Goal: Check status: Check status

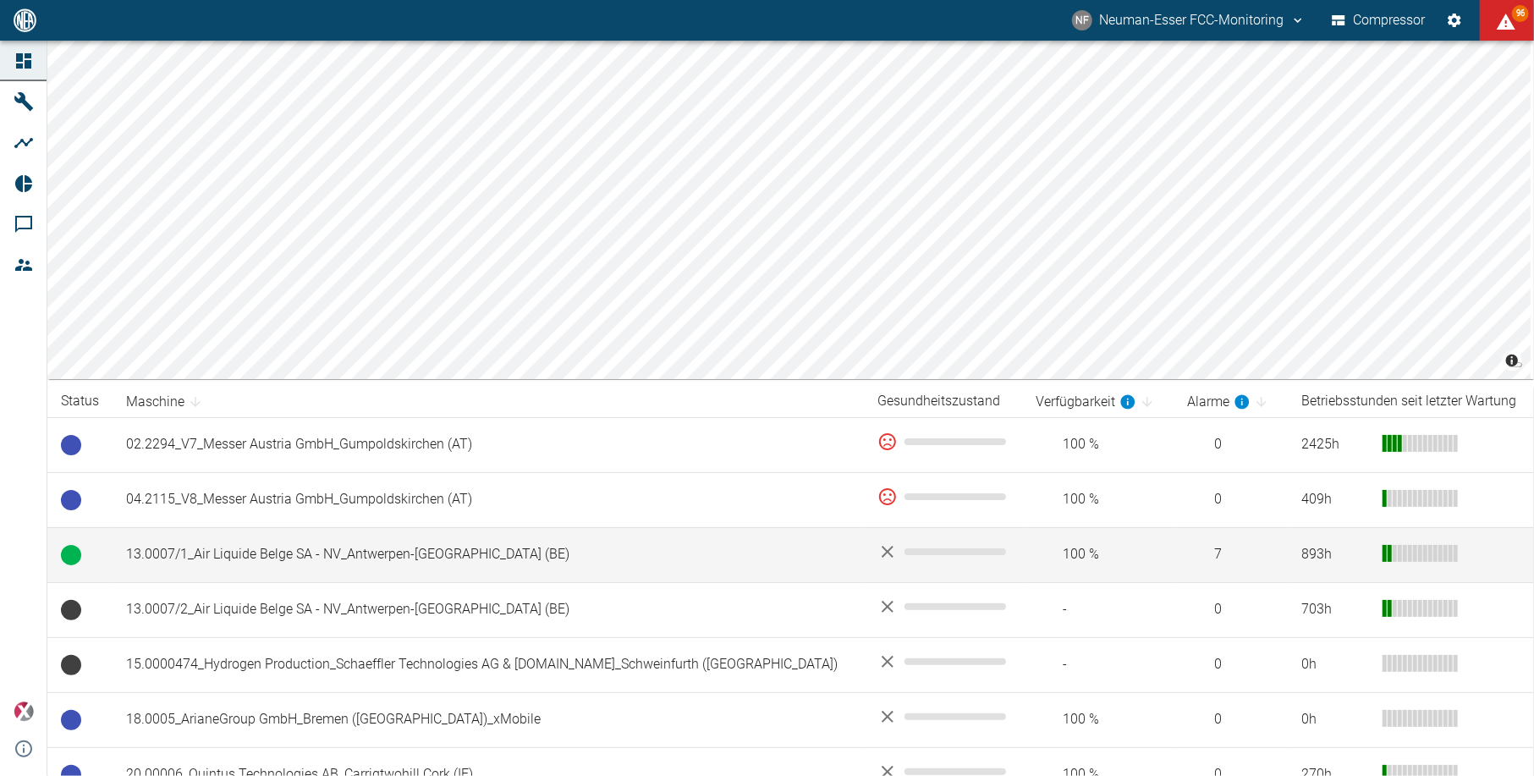
click at [268, 548] on td "13.0007/1_Air Liquide Belge SA - NV_Antwerpen-[GEOGRAPHIC_DATA] (BE)" at bounding box center [488, 554] width 751 height 55
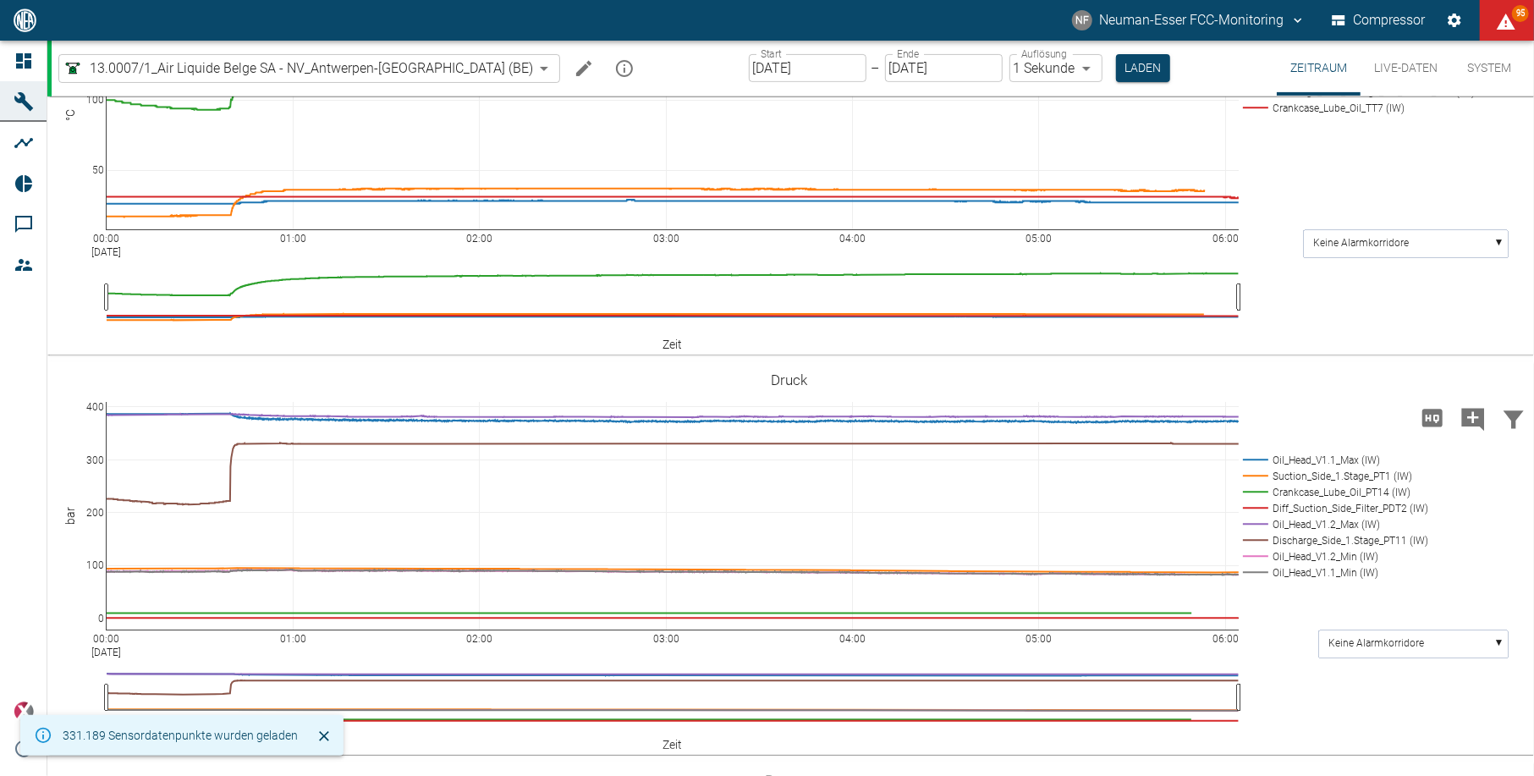
scroll to position [451, 0]
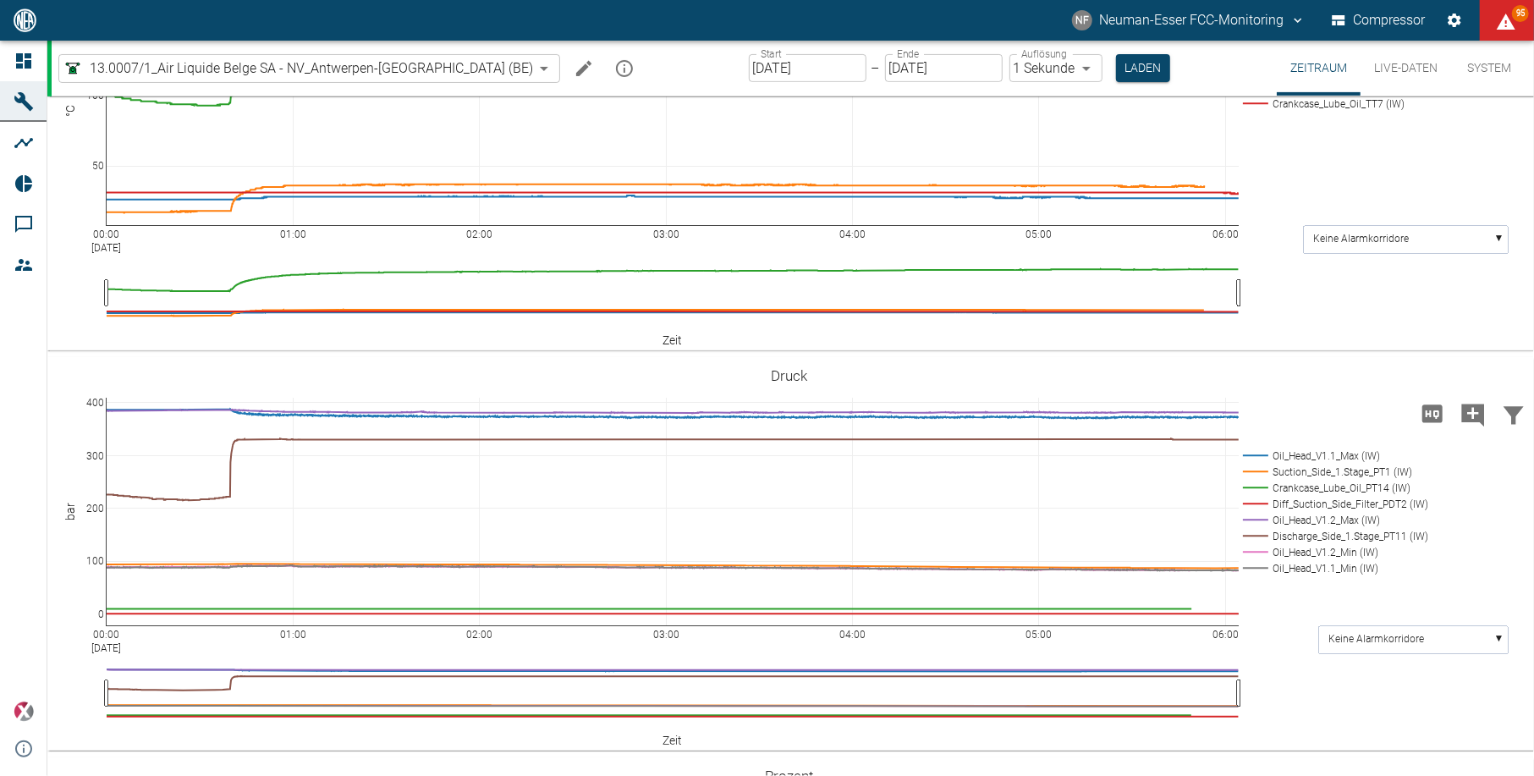
click at [788, 66] on input "[DATE]" at bounding box center [808, 68] width 118 height 28
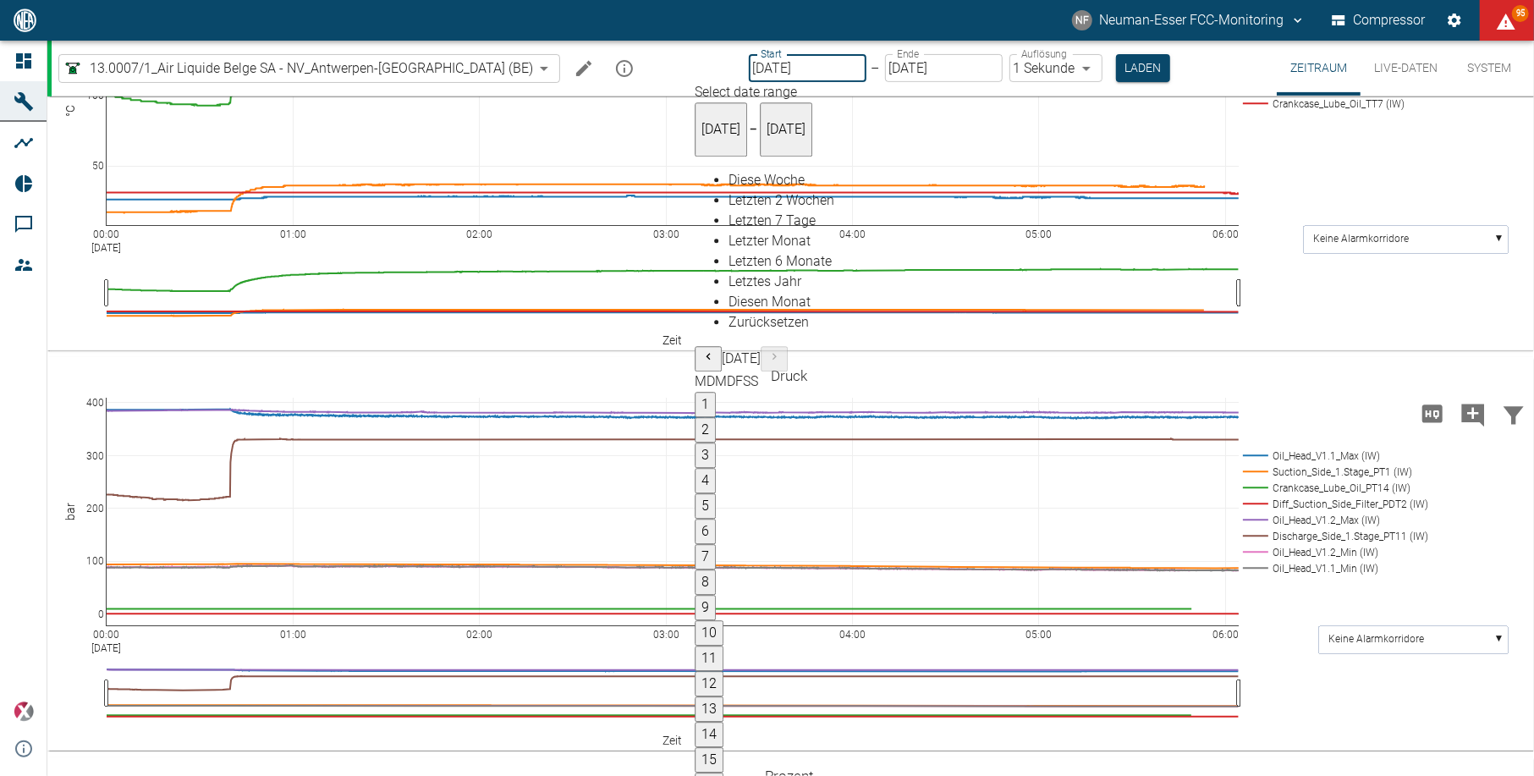
type input "[DATE]"
type input "2min"
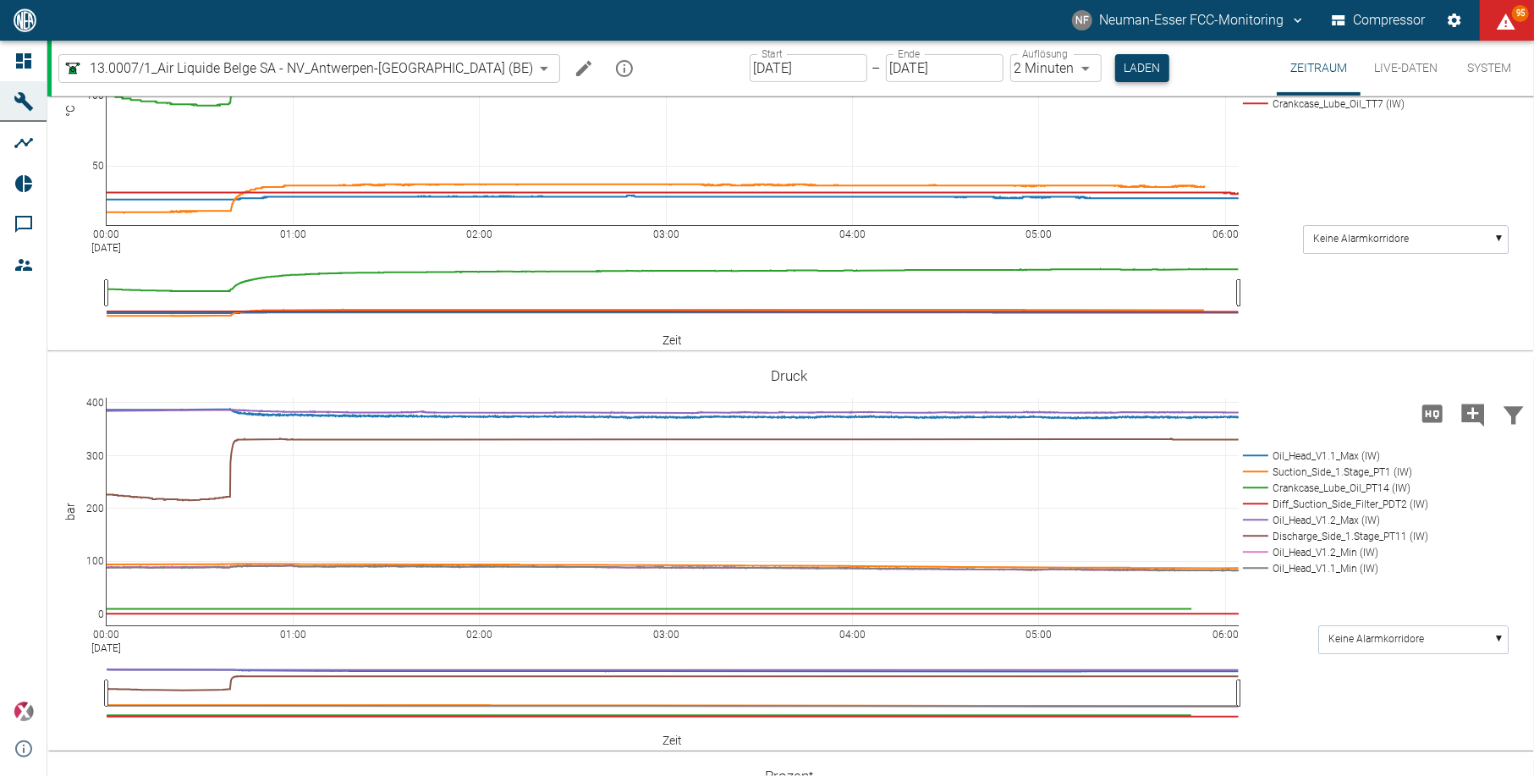
click at [1115, 66] on button "Laden" at bounding box center [1142, 68] width 54 height 28
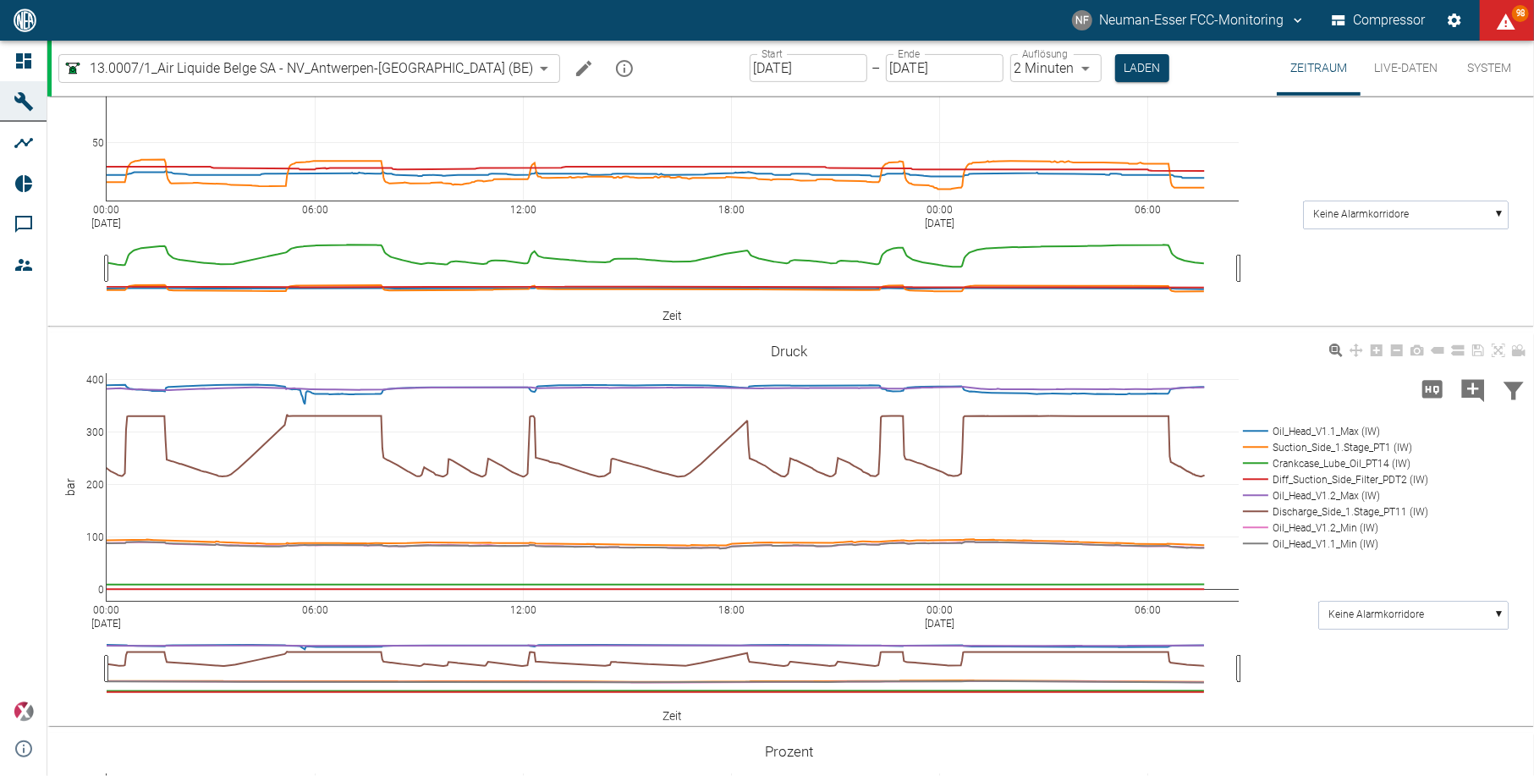
scroll to position [470, 0]
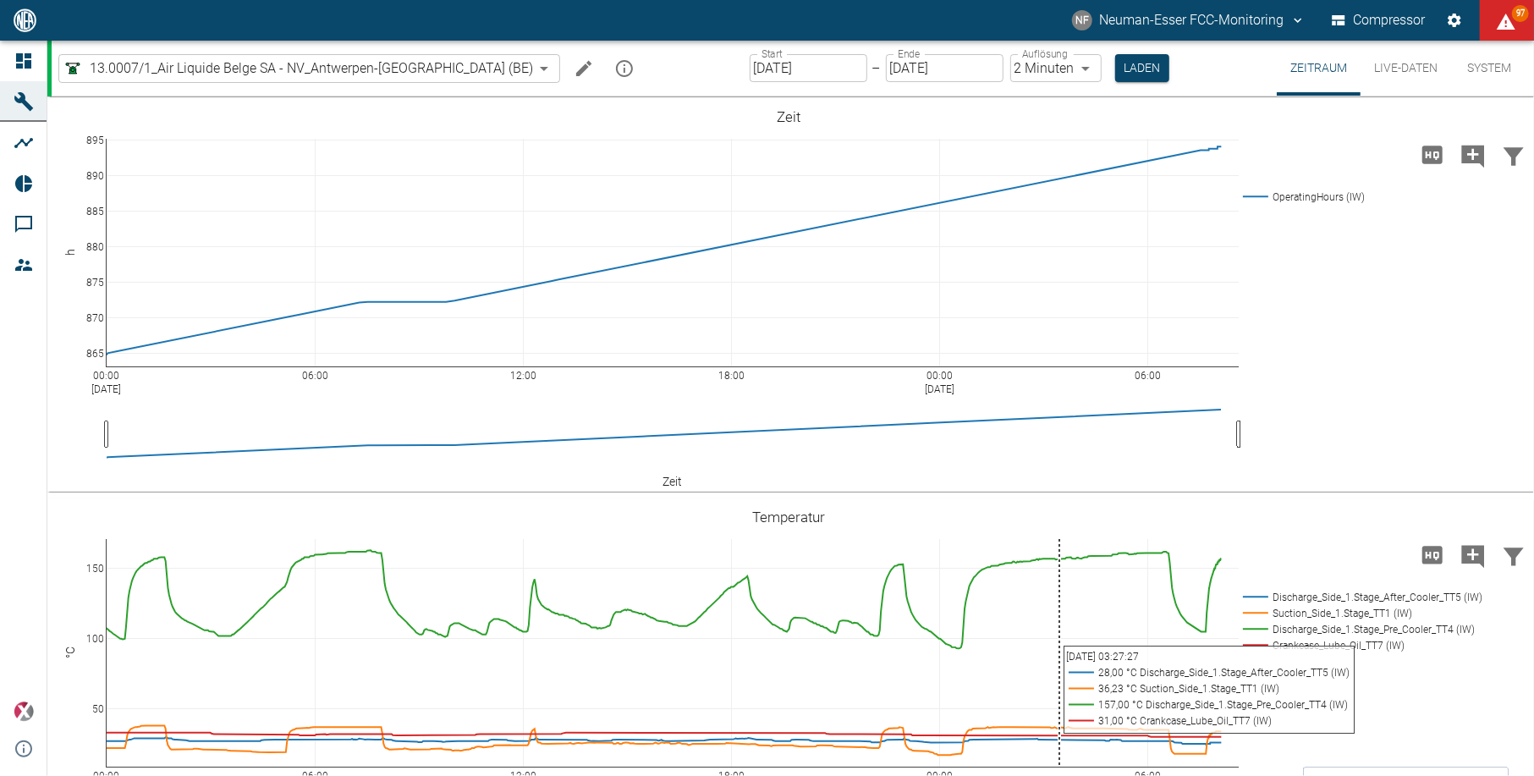
scroll to position [470, 0]
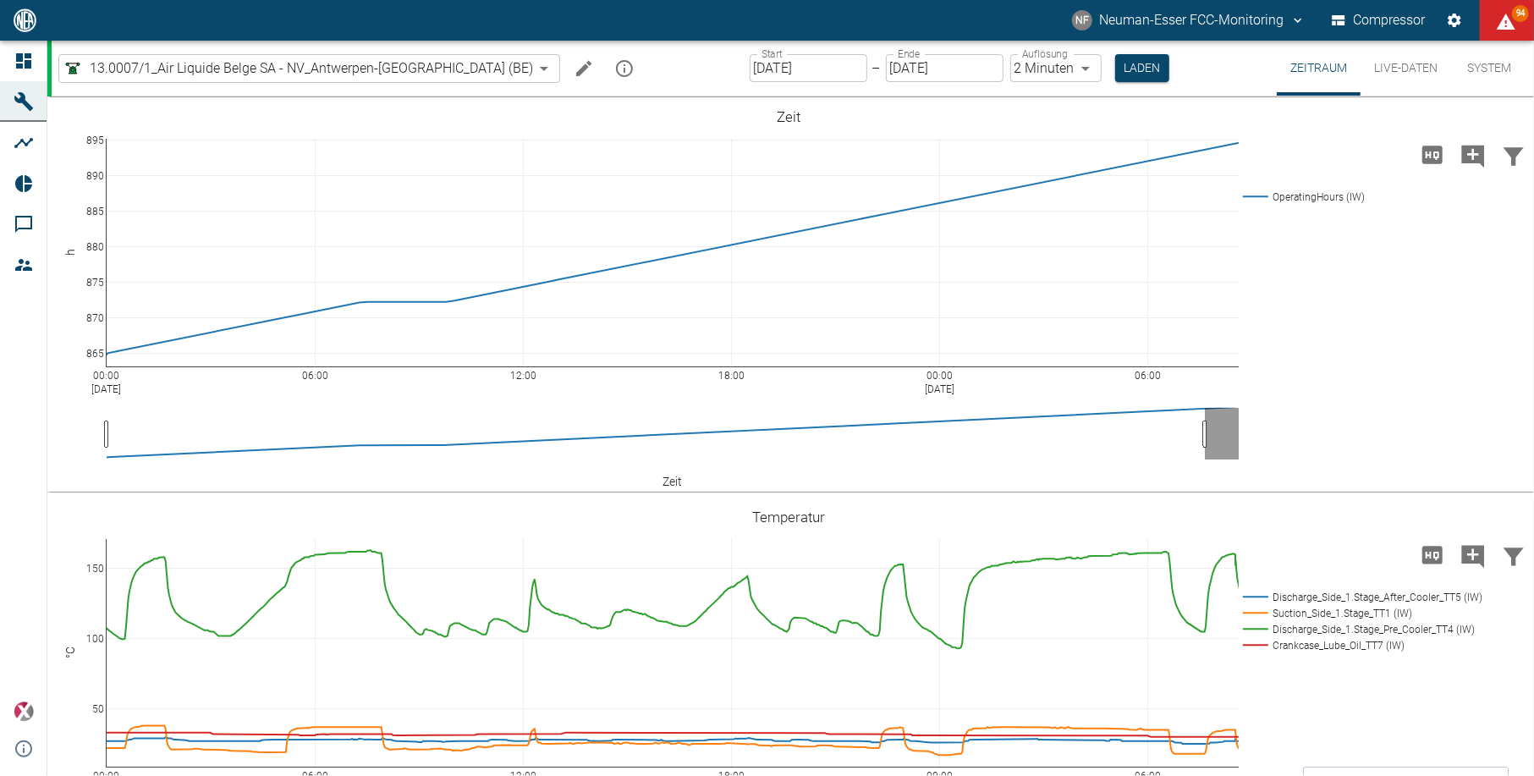
scroll to position [470, 0]
